Goal: Task Accomplishment & Management: Complete application form

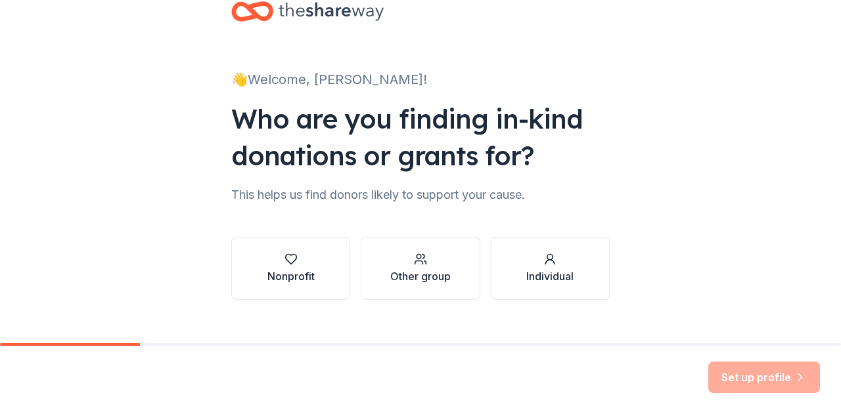
scroll to position [55, 0]
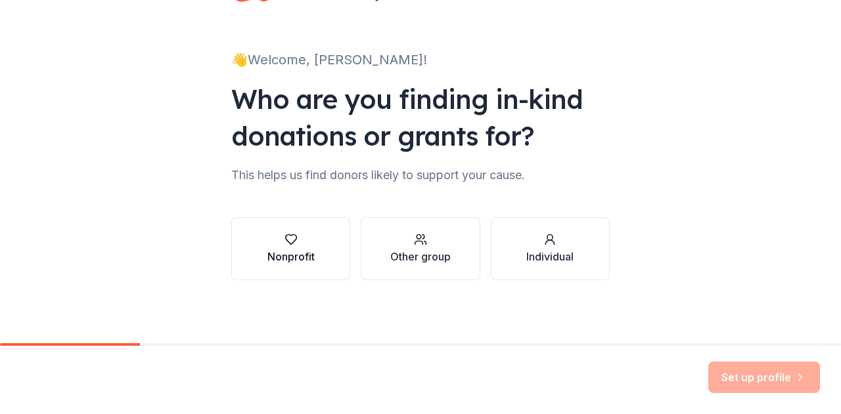
click at [321, 249] on button "Nonprofit" at bounding box center [290, 248] width 119 height 63
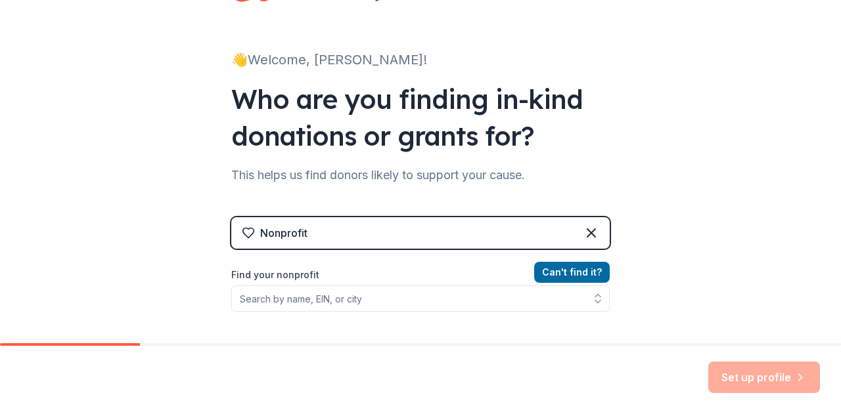
scroll to position [187, 0]
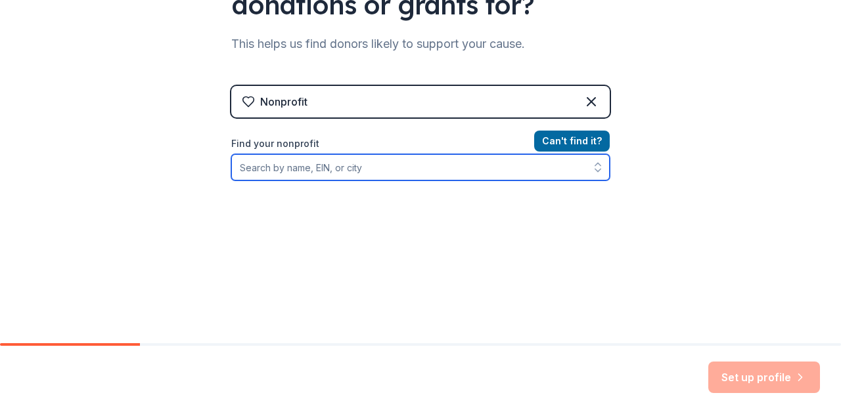
click at [345, 168] on input "Find your nonprofit" at bounding box center [420, 167] width 378 height 26
type input "la"
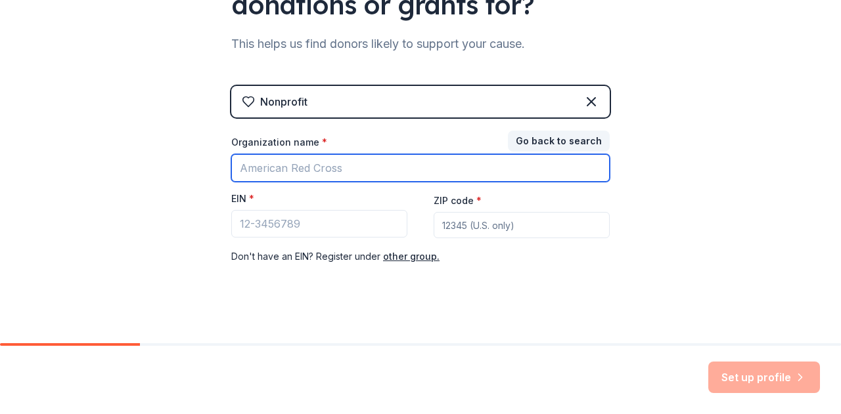
click at [373, 162] on input "Organization name *" at bounding box center [420, 168] width 378 height 28
type input "YWCA Lancaster"
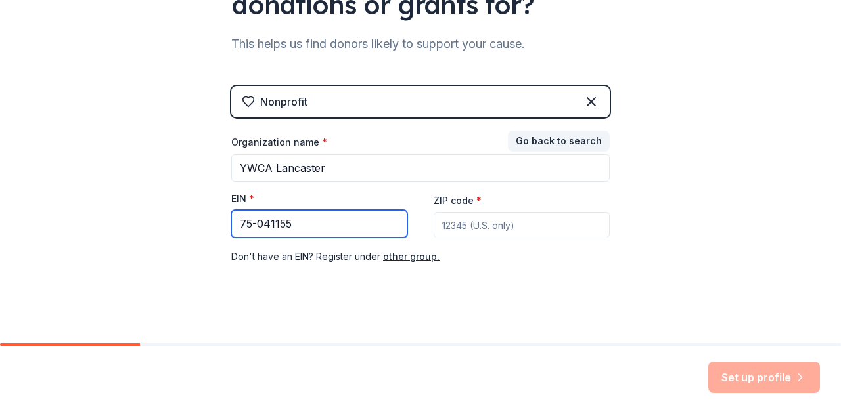
type input "75-041155"
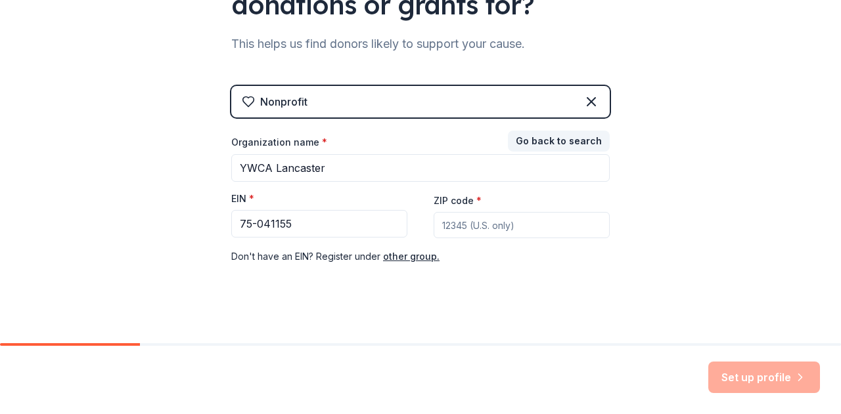
click at [460, 231] on input "ZIP code *" at bounding box center [521, 225] width 176 height 26
type input "17602"
click at [510, 324] on div "👋 Welcome, [PERSON_NAME]! Who are you finding in-kind donations or grants for? …" at bounding box center [420, 83] width 420 height 540
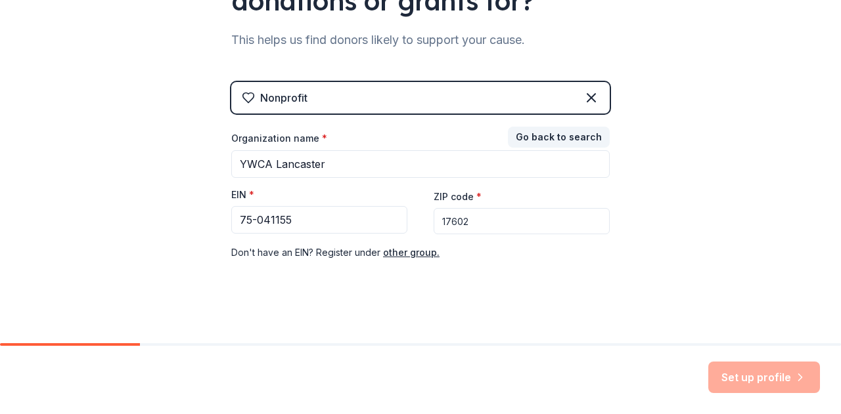
scroll to position [196, 0]
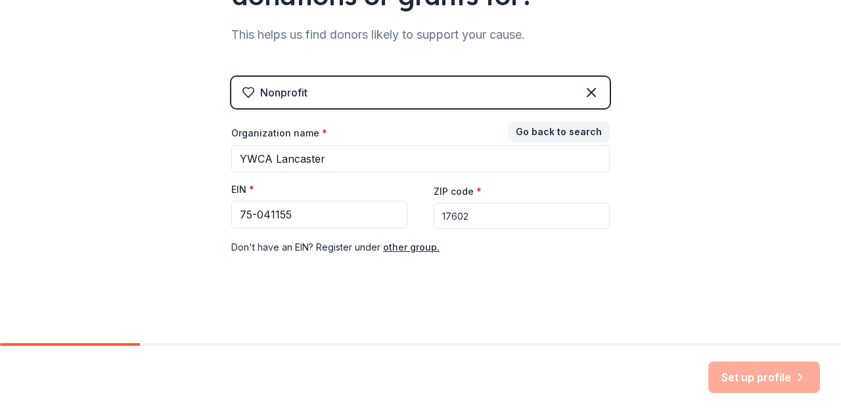
click at [370, 266] on div "Nonprofit Go back to search Organization name * YWCA [GEOGRAPHIC_DATA] EIN * 75…" at bounding box center [420, 179] width 378 height 205
click at [472, 216] on input "17602" at bounding box center [521, 216] width 176 height 26
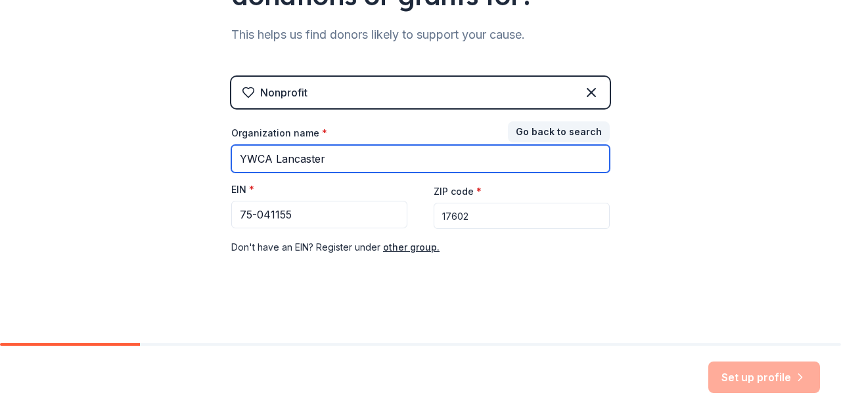
click at [449, 164] on input "YWCA Lancaster" at bounding box center [420, 159] width 378 height 28
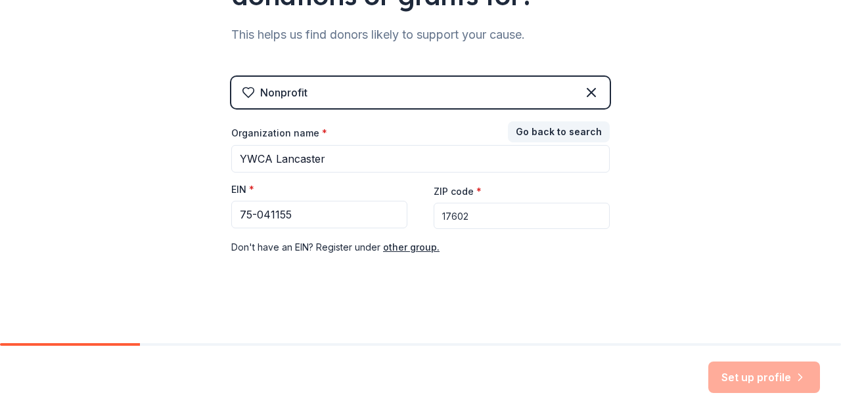
click at [532, 219] on input "17602" at bounding box center [521, 216] width 176 height 26
click at [364, 217] on input "75-041155" at bounding box center [319, 215] width 176 height 28
click at [446, 271] on div "Nonprofit Go back to search Organization name * YWCA [GEOGRAPHIC_DATA] EIN * 75…" at bounding box center [420, 179] width 378 height 205
click at [760, 383] on div "Set up profile" at bounding box center [764, 378] width 112 height 32
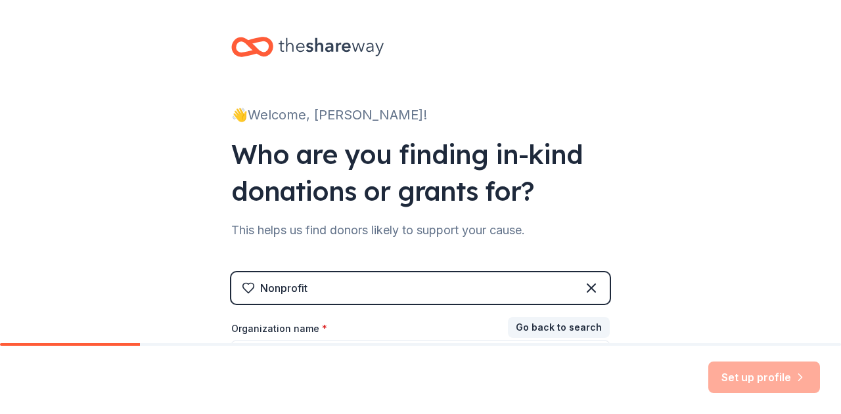
click at [310, 122] on div "👋 Welcome, [PERSON_NAME]!" at bounding box center [420, 114] width 378 height 21
click at [346, 294] on div "Nonprofit" at bounding box center [420, 289] width 378 height 32
click at [583, 291] on icon at bounding box center [591, 288] width 16 height 16
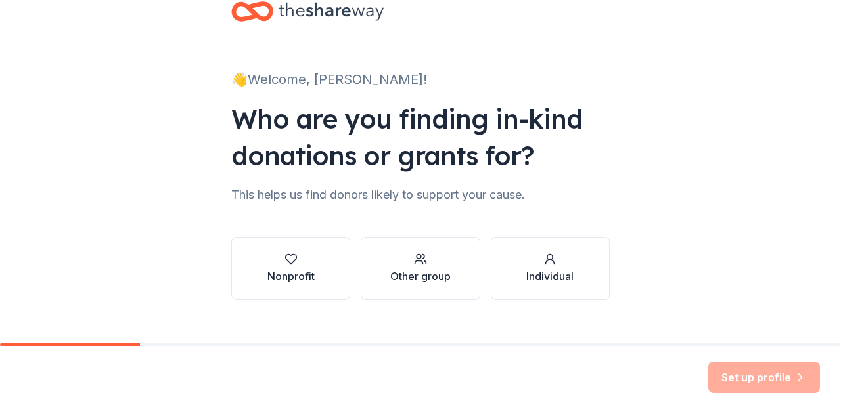
scroll to position [55, 0]
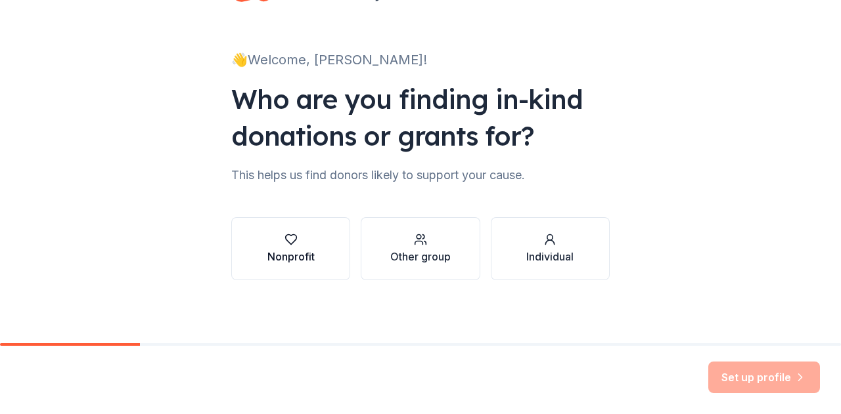
click at [248, 253] on button "Nonprofit" at bounding box center [290, 248] width 119 height 63
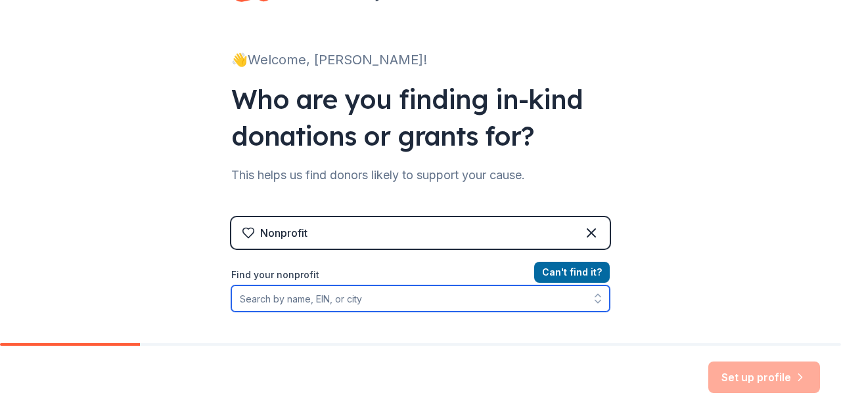
click at [326, 301] on input "Find your nonprofit" at bounding box center [420, 299] width 378 height 26
type input "75041155"
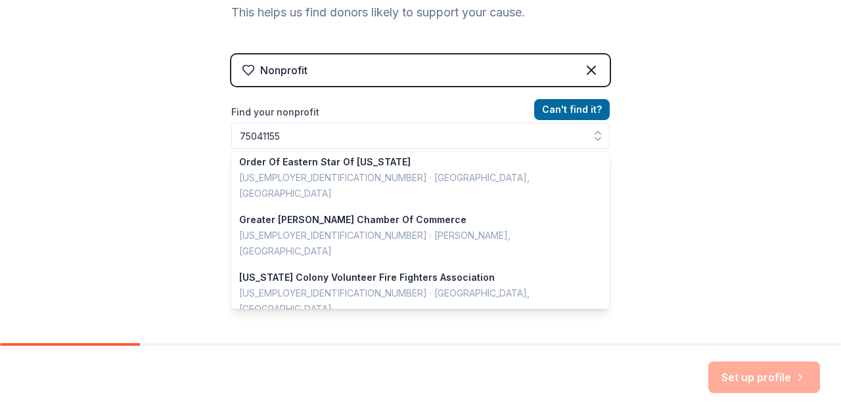
scroll to position [196, 0]
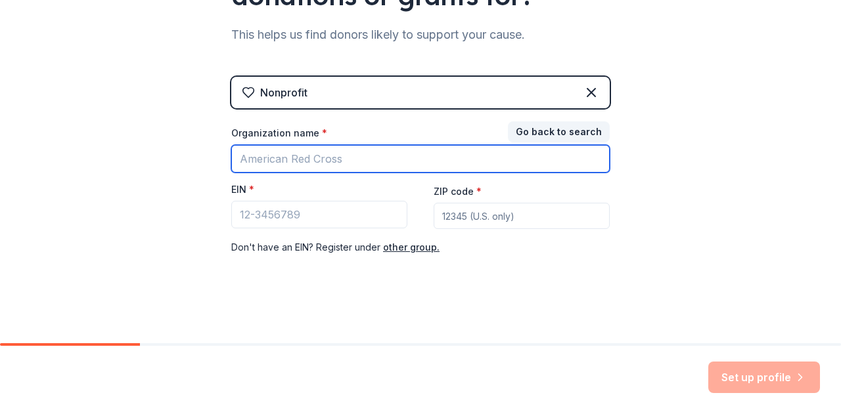
click at [405, 160] on input "Organization name *" at bounding box center [420, 159] width 378 height 28
type input "YWCA Lancaster"
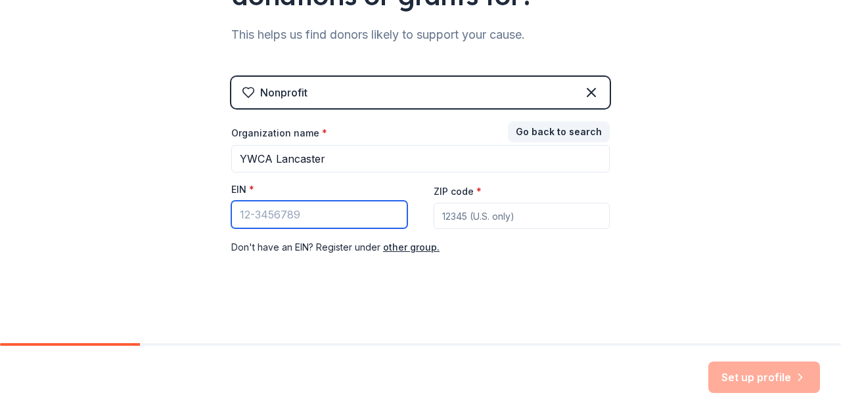
click at [280, 221] on input "EIN *" at bounding box center [319, 215] width 176 height 28
type input "75-041155"
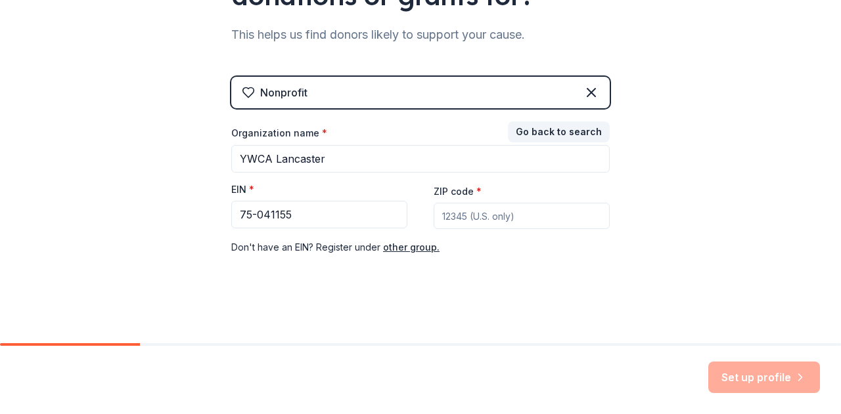
click at [491, 212] on input "ZIP code *" at bounding box center [521, 216] width 176 height 26
type input "17602"
click at [457, 257] on div "Nonprofit Go back to search Organization name * YWCA [GEOGRAPHIC_DATA] EIN * 75…" at bounding box center [420, 179] width 378 height 205
click at [519, 205] on input "17602" at bounding box center [521, 216] width 176 height 26
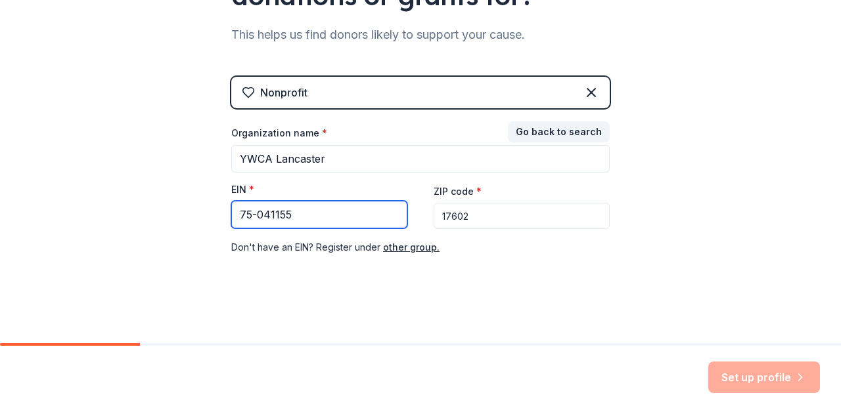
drag, startPoint x: 309, startPoint y: 212, endPoint x: 189, endPoint y: 216, distance: 120.2
click at [189, 216] on div "👋 Welcome, [PERSON_NAME]! Who are you finding in-kind donations or grants for? …" at bounding box center [420, 74] width 841 height 540
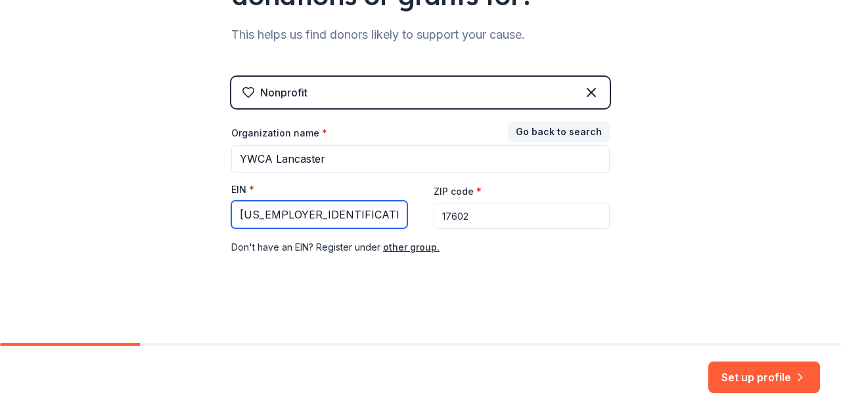
type input "[US_EMPLOYER_IDENTIFICATION_NUMBER]"
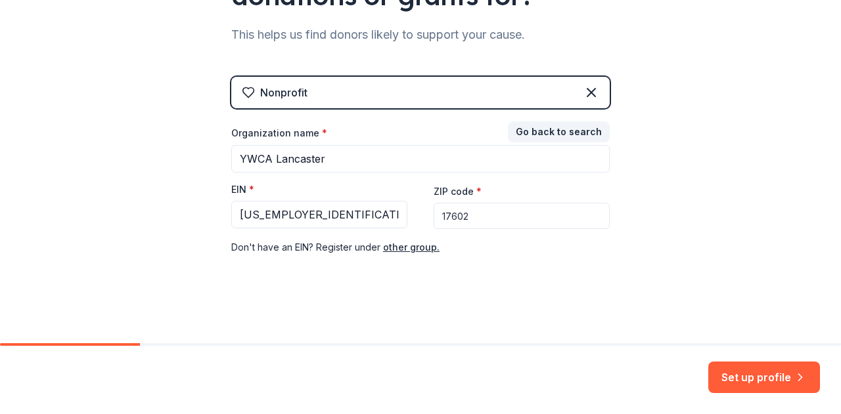
click at [498, 217] on input "17602" at bounding box center [521, 216] width 176 height 26
click at [728, 372] on button "Set up profile" at bounding box center [764, 378] width 112 height 32
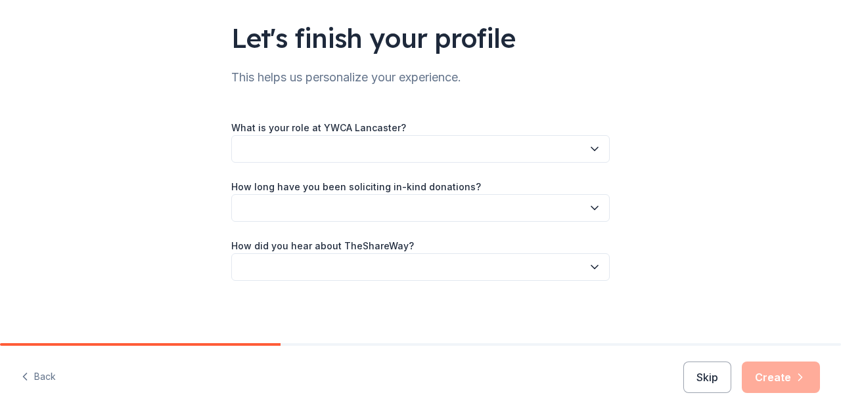
scroll to position [85, 0]
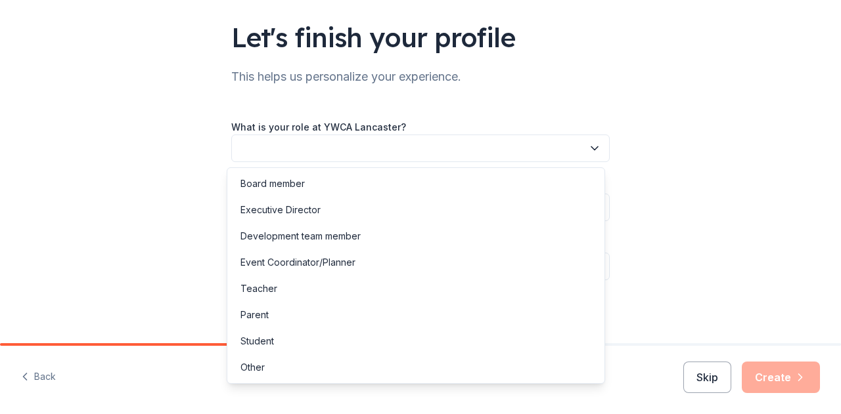
click at [462, 149] on button "button" at bounding box center [420, 149] width 378 height 28
click at [419, 269] on div "Event Coordinator/Planner" at bounding box center [416, 263] width 372 height 26
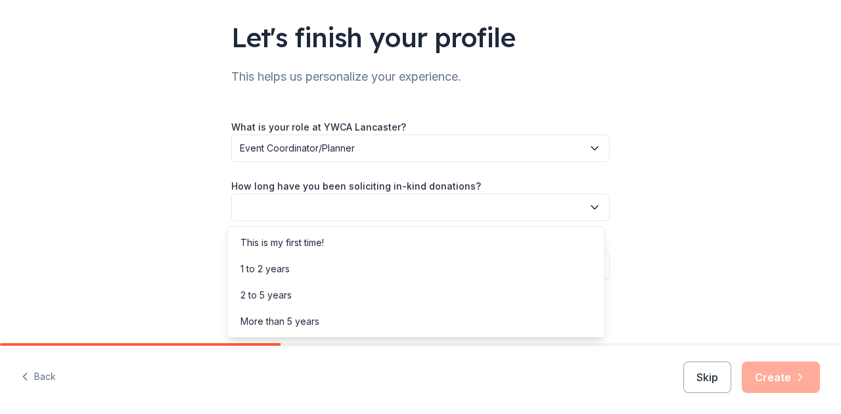
click at [447, 210] on button "button" at bounding box center [420, 208] width 378 height 28
drag, startPoint x: 440, startPoint y: 288, endPoint x: 432, endPoint y: 317, distance: 30.0
click at [434, 317] on div "This is my first time! 1 to 2 years 2 to 5 years More than 5 years" at bounding box center [416, 283] width 378 height 112
click at [432, 317] on div "More than 5 years" at bounding box center [416, 322] width 372 height 26
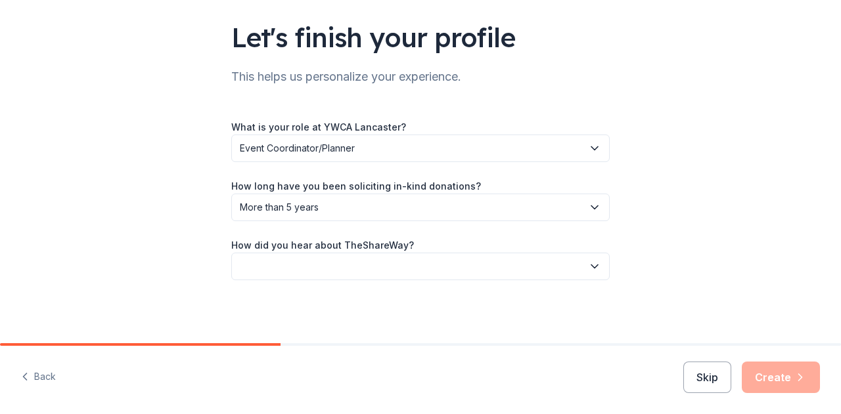
click at [493, 267] on button "button" at bounding box center [420, 267] width 378 height 28
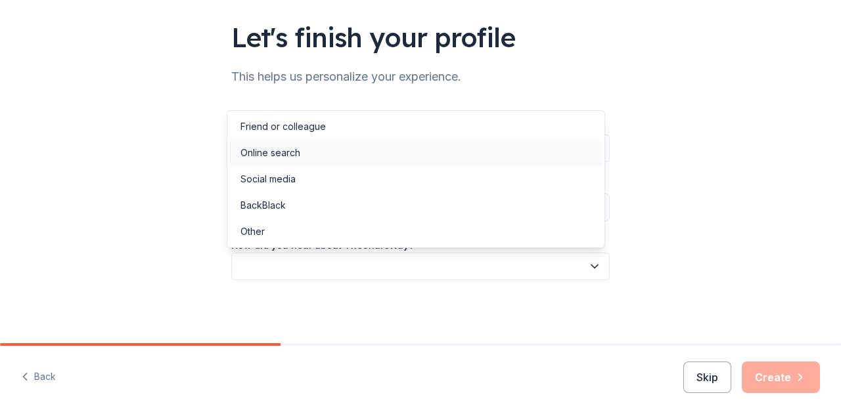
click at [428, 154] on div "Online search" at bounding box center [416, 153] width 372 height 26
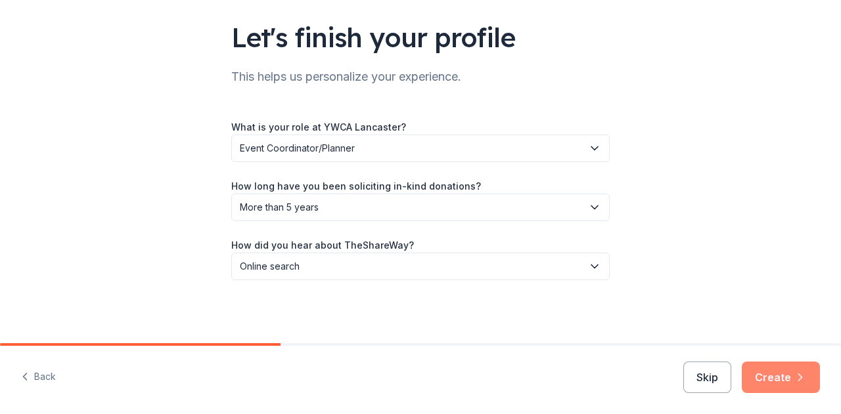
click at [780, 378] on button "Create" at bounding box center [780, 378] width 78 height 32
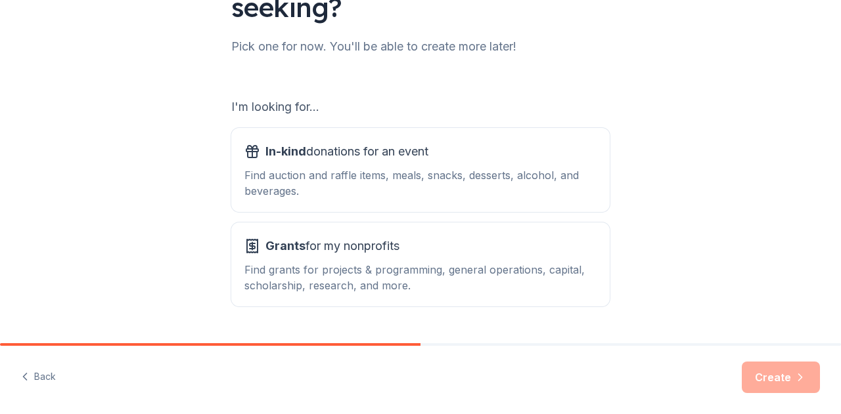
scroll to position [187, 0]
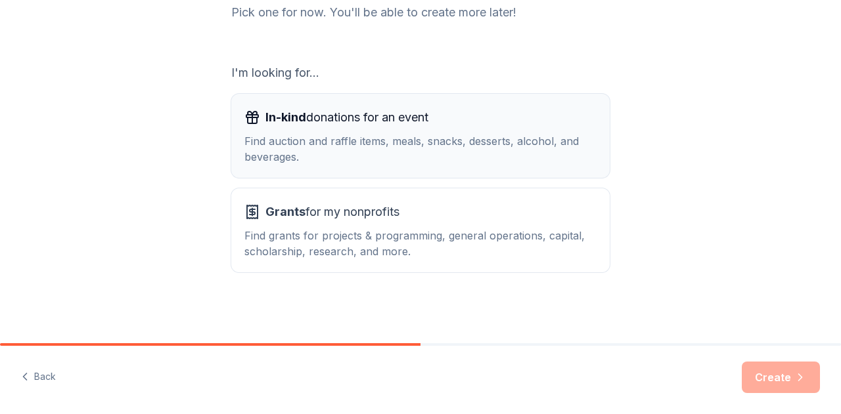
click at [422, 141] on div "Find auction and raffle items, meals, snacks, desserts, alcohol, and beverages." at bounding box center [420, 149] width 352 height 32
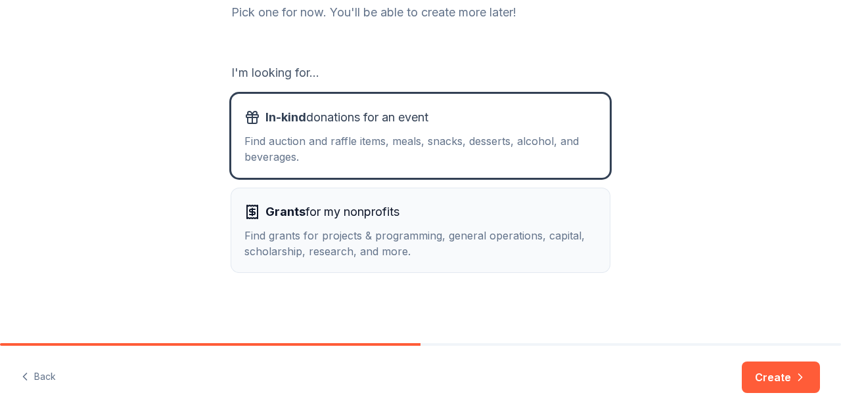
click at [427, 232] on div "Find grants for projects & programming, general operations, capital, scholarshi…" at bounding box center [420, 244] width 352 height 32
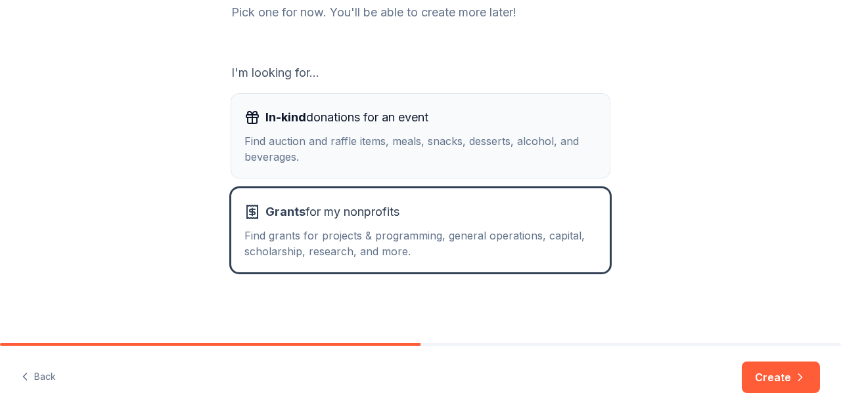
click at [466, 152] on div "Find auction and raffle items, meals, snacks, desserts, alcohol, and beverages." at bounding box center [420, 149] width 352 height 32
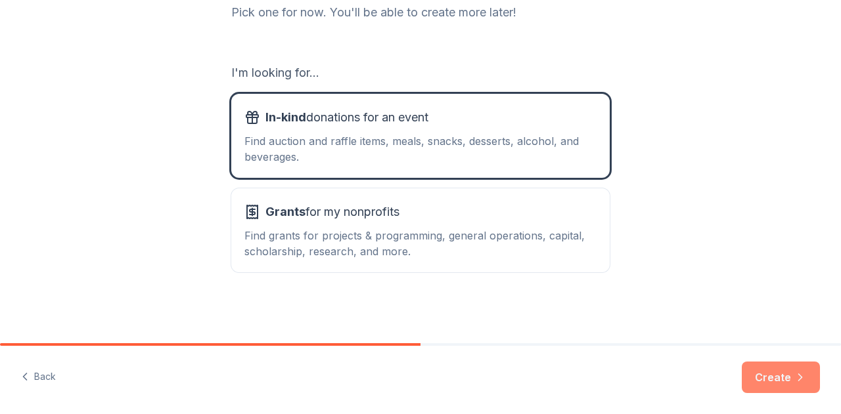
click at [770, 379] on button "Create" at bounding box center [780, 378] width 78 height 32
